Goal: Task Accomplishment & Management: Use online tool/utility

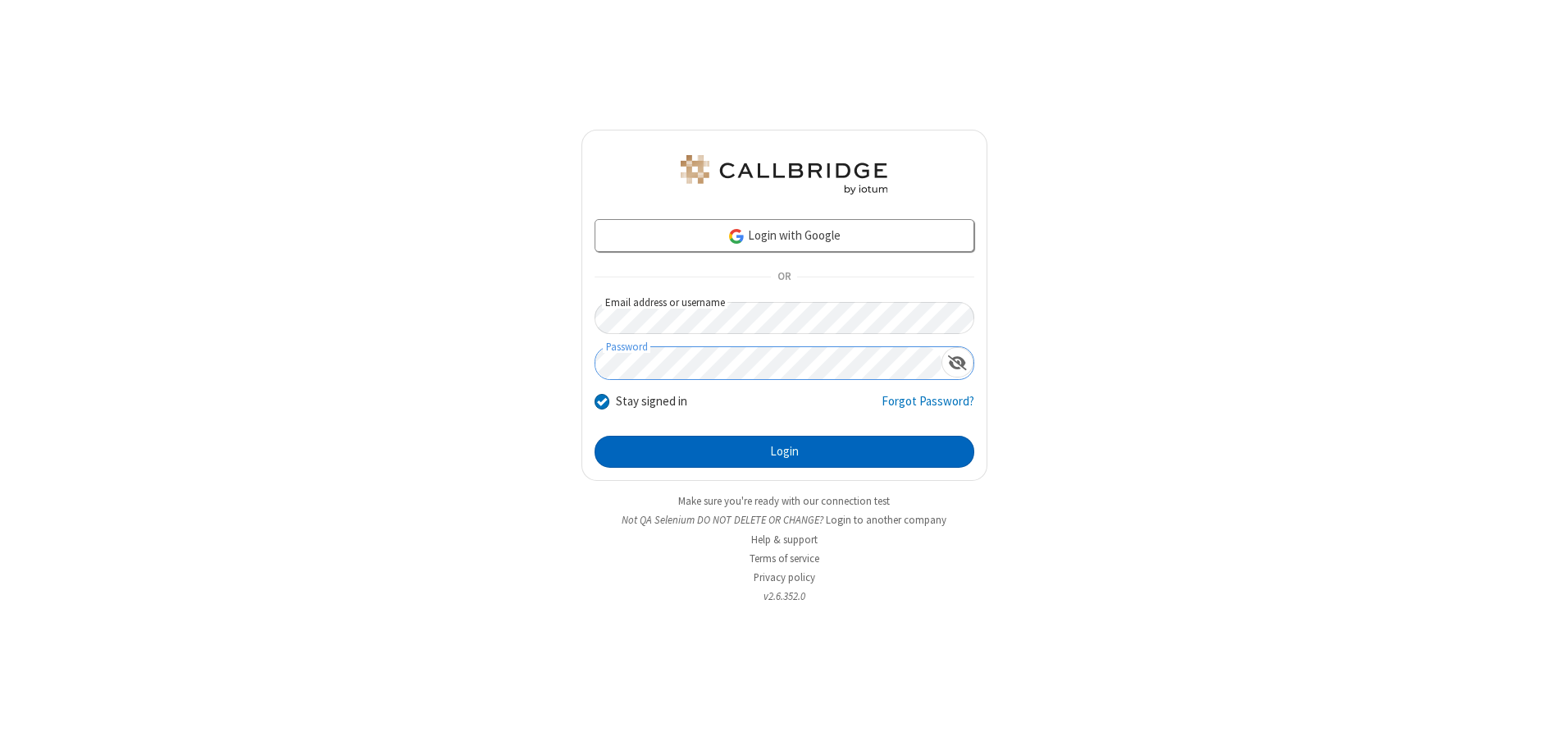
click at [784, 451] on button "Login" at bounding box center [784, 451] width 379 height 33
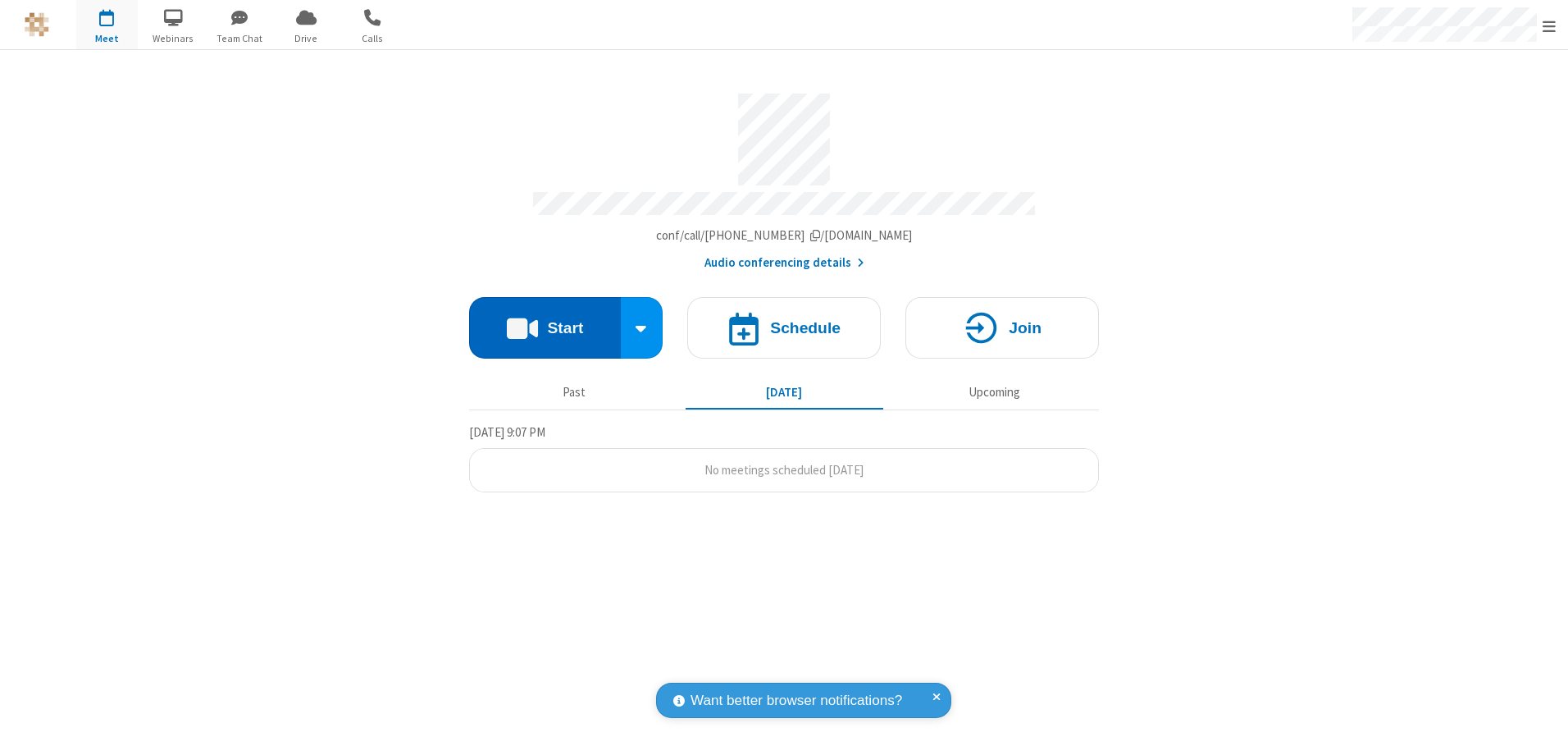
click at [544, 321] on button "Start" at bounding box center [545, 328] width 152 height 62
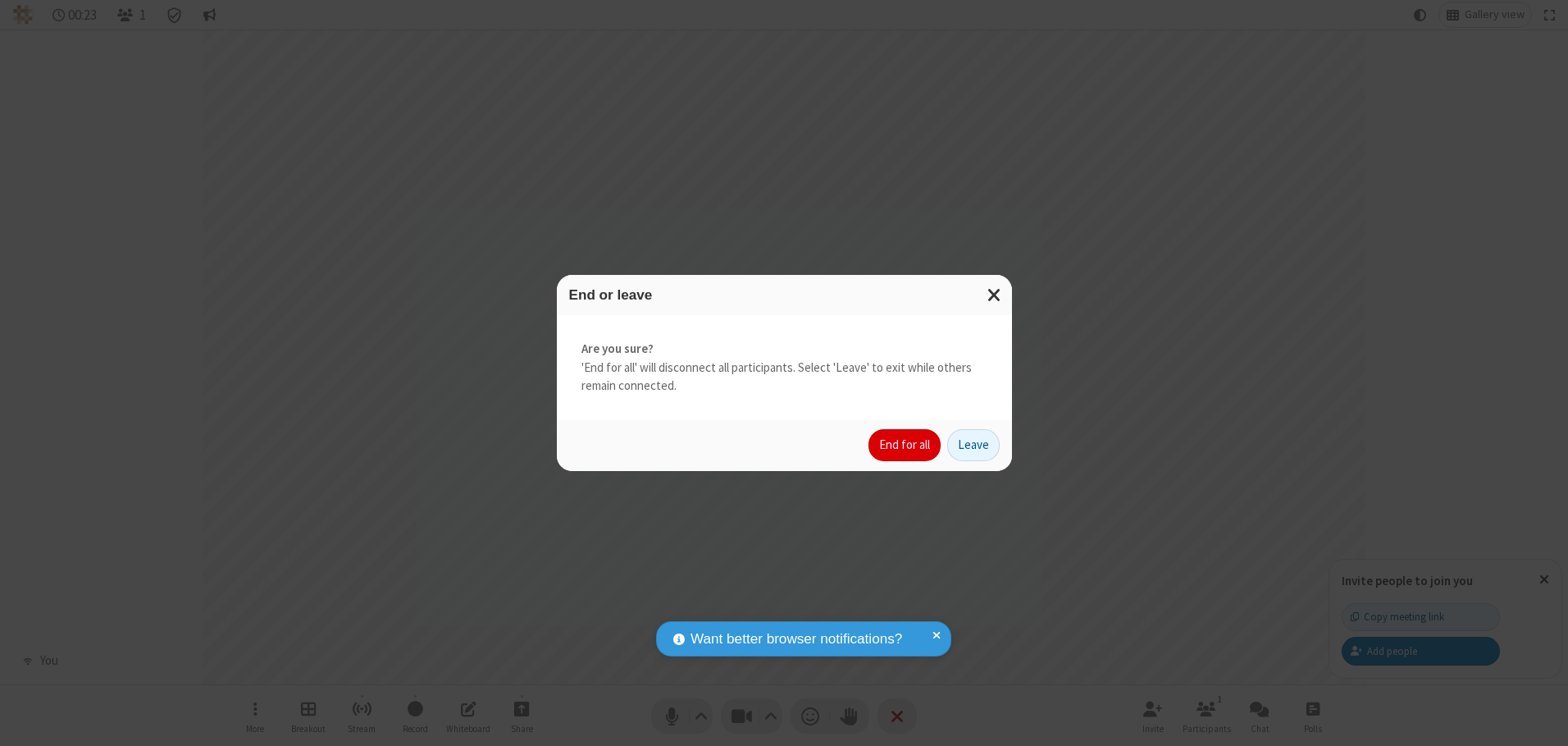
click at [905, 445] on button "End for all" at bounding box center [904, 445] width 72 height 33
